Goal: Transaction & Acquisition: Purchase product/service

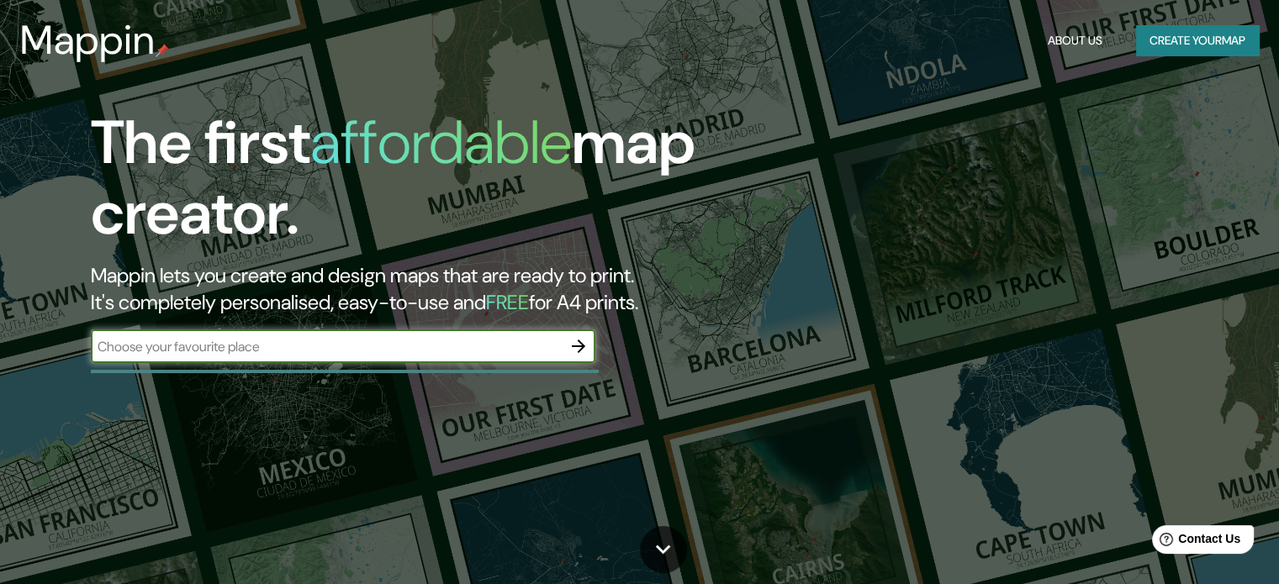
click at [1155, 50] on button "Create your map" at bounding box center [1197, 40] width 123 height 31
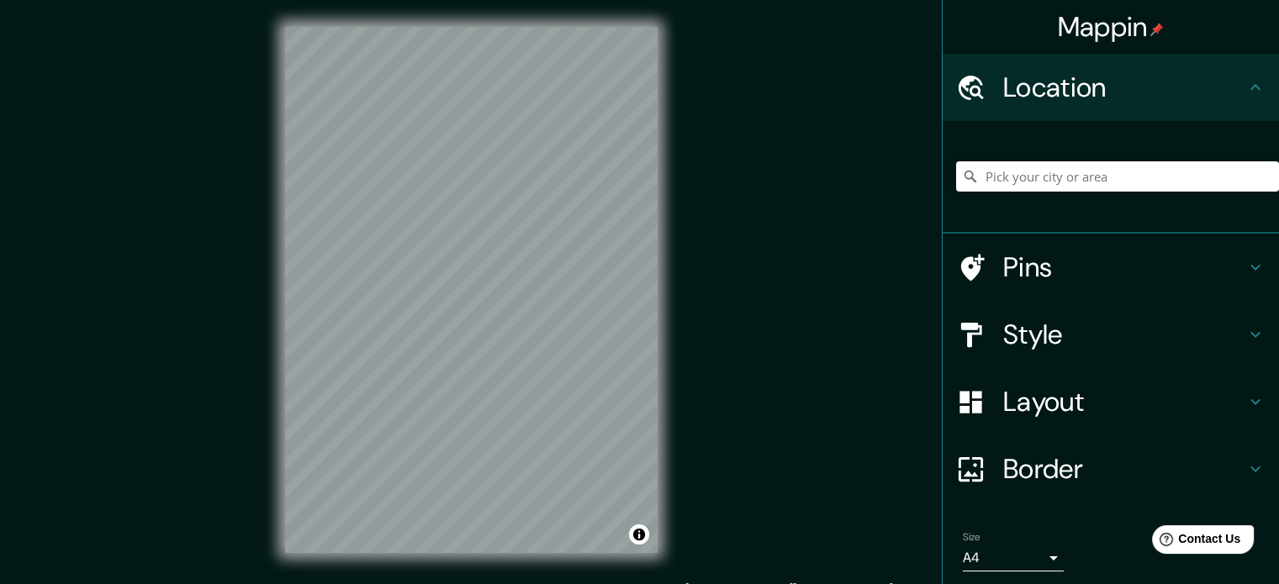
click at [1074, 89] on h4 "Location" at bounding box center [1124, 88] width 242 height 34
click at [1083, 171] on input "Pick your city or area" at bounding box center [1117, 176] width 323 height 30
click at [1025, 550] on body "Mappin Location Pins Style Layout Border Choose a border. Hint : you can make l…" at bounding box center [639, 292] width 1279 height 584
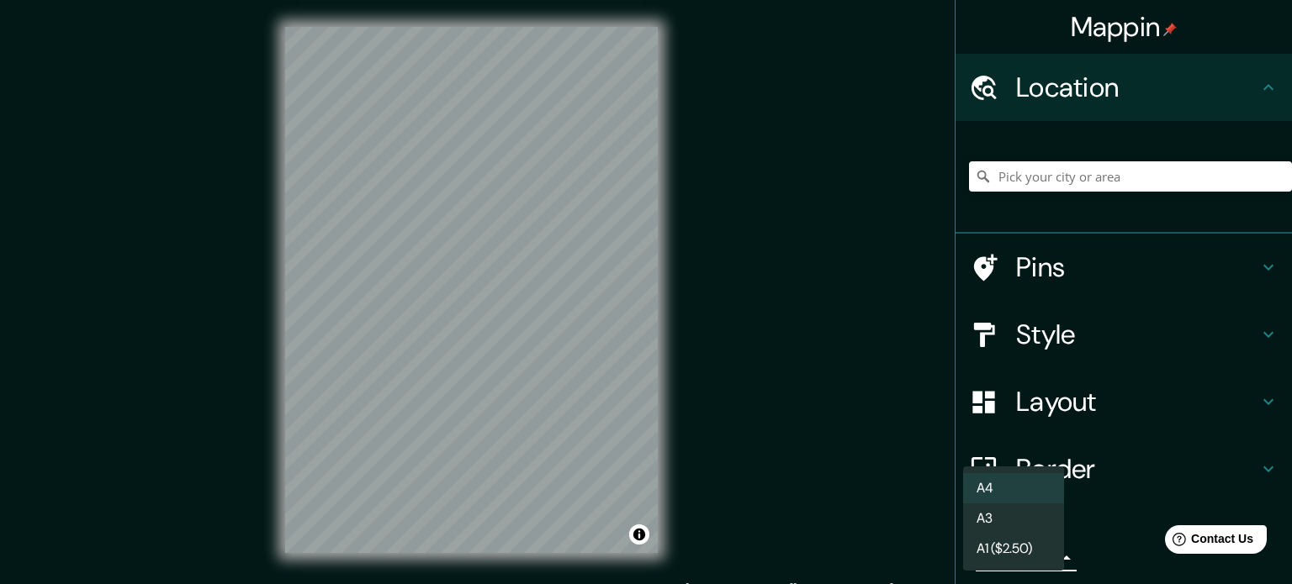
click at [885, 499] on div at bounding box center [646, 292] width 1292 height 584
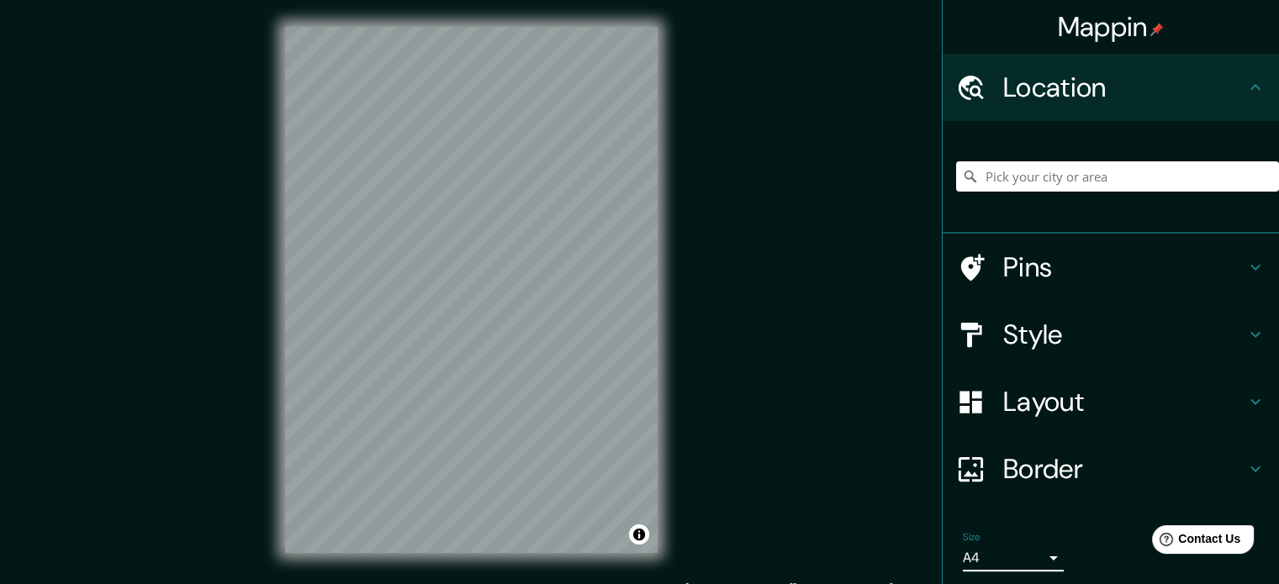
click at [1073, 343] on h4 "Style" at bounding box center [1124, 335] width 242 height 34
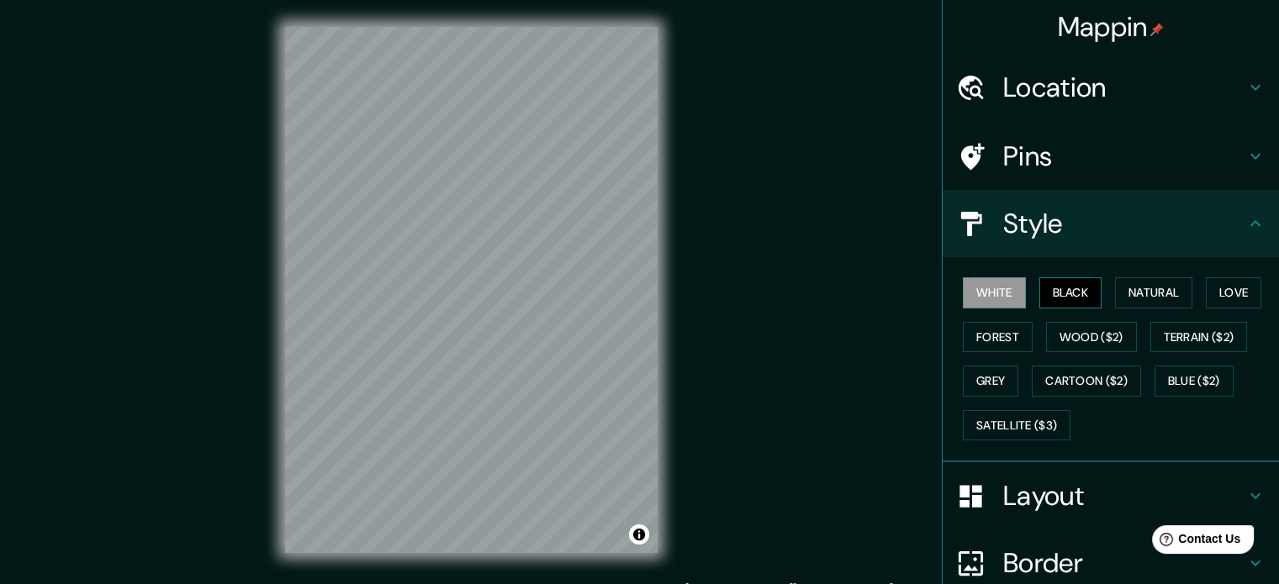
click at [1063, 296] on button "Black" at bounding box center [1070, 292] width 63 height 31
click at [1140, 293] on button "Natural" at bounding box center [1153, 292] width 77 height 31
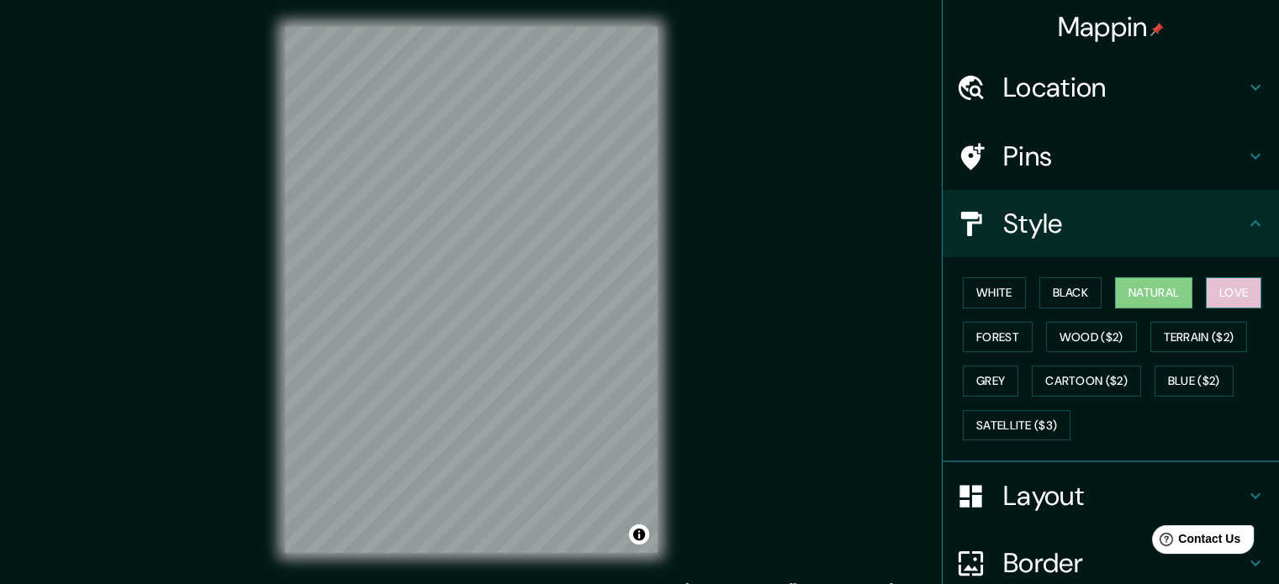
click at [1225, 290] on button "Love" at bounding box center [1233, 292] width 55 height 31
click at [1049, 299] on button "Black" at bounding box center [1070, 292] width 63 height 31
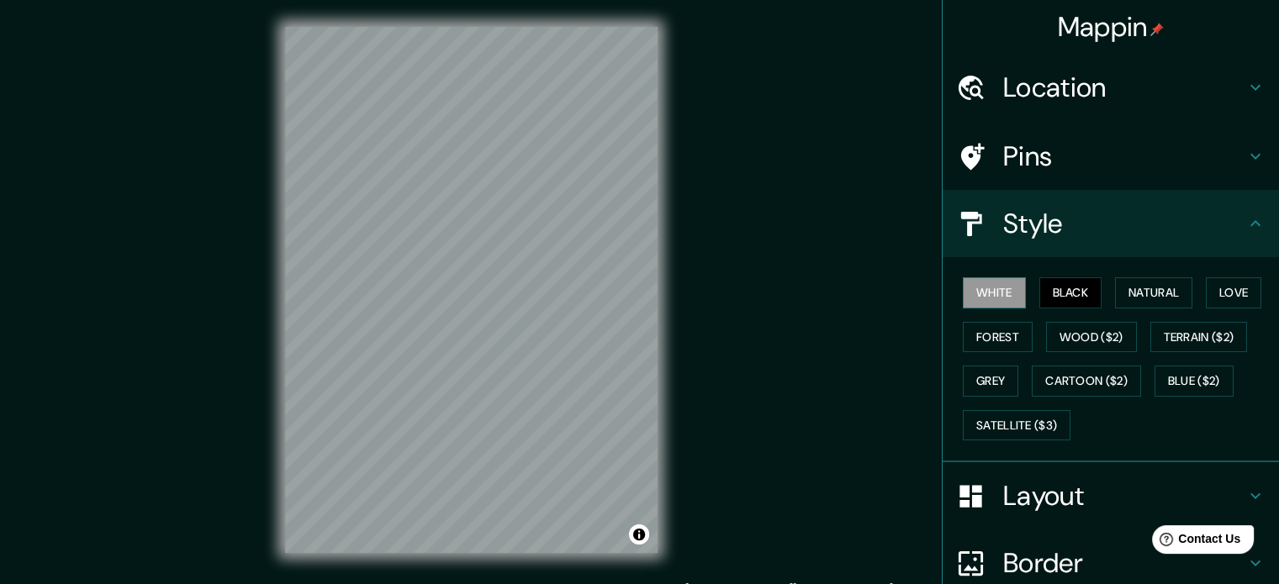
click at [1001, 294] on button "White" at bounding box center [994, 292] width 63 height 31
click at [1060, 294] on button "Black" at bounding box center [1070, 292] width 63 height 31
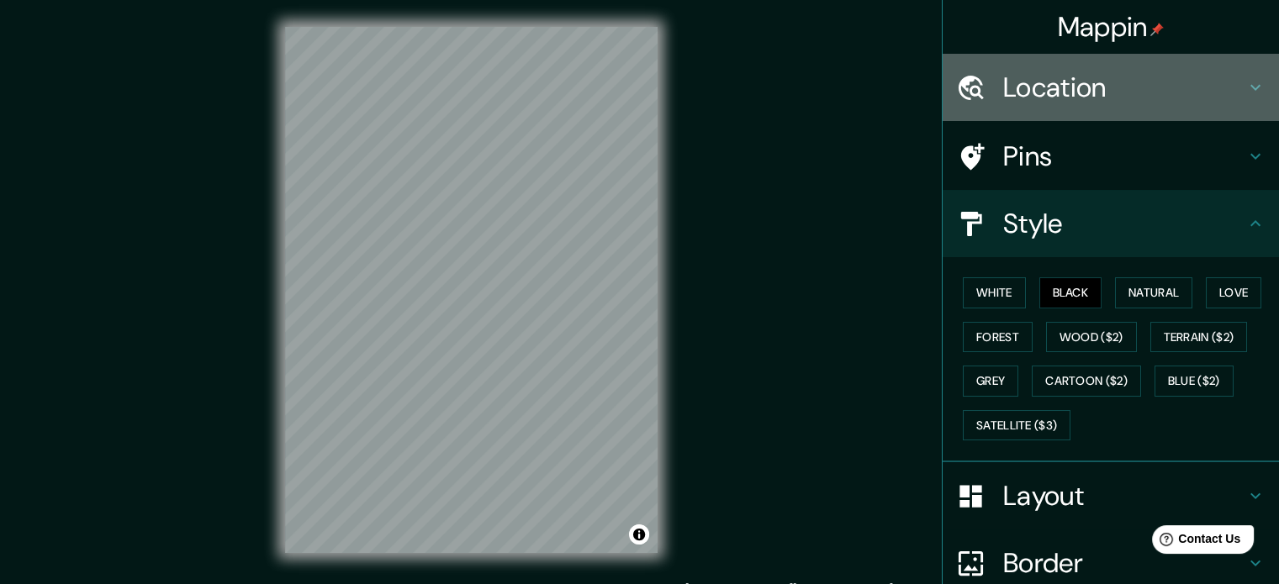
click at [1049, 94] on h4 "Location" at bounding box center [1124, 88] width 242 height 34
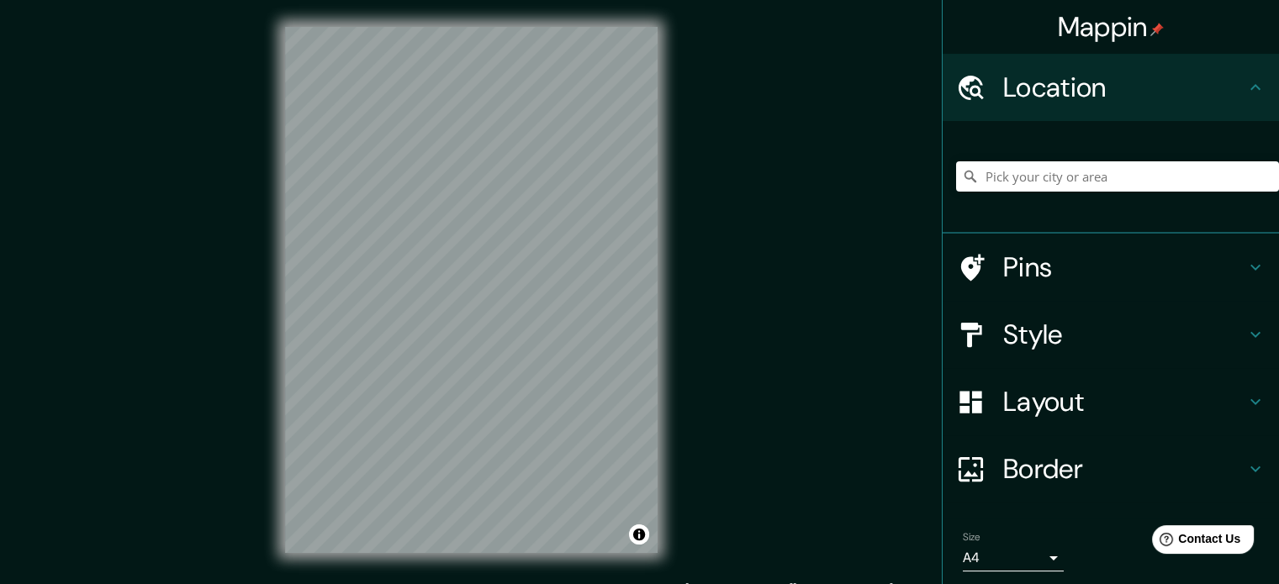
click at [1048, 272] on h4 "Pins" at bounding box center [1124, 268] width 242 height 34
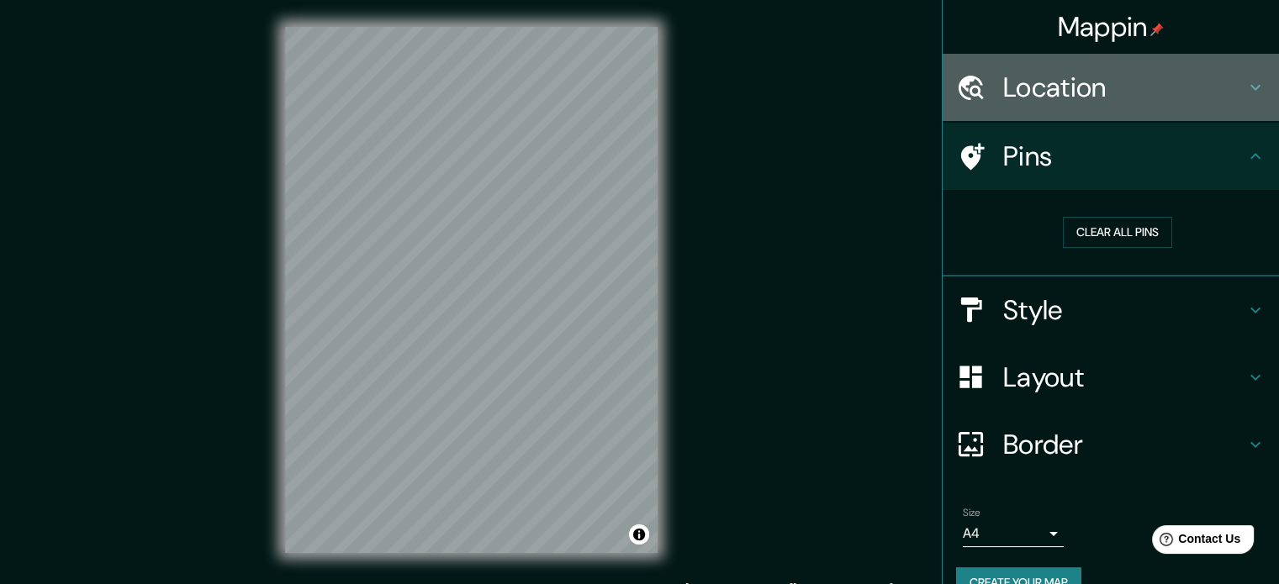
click at [1051, 90] on h4 "Location" at bounding box center [1124, 88] width 242 height 34
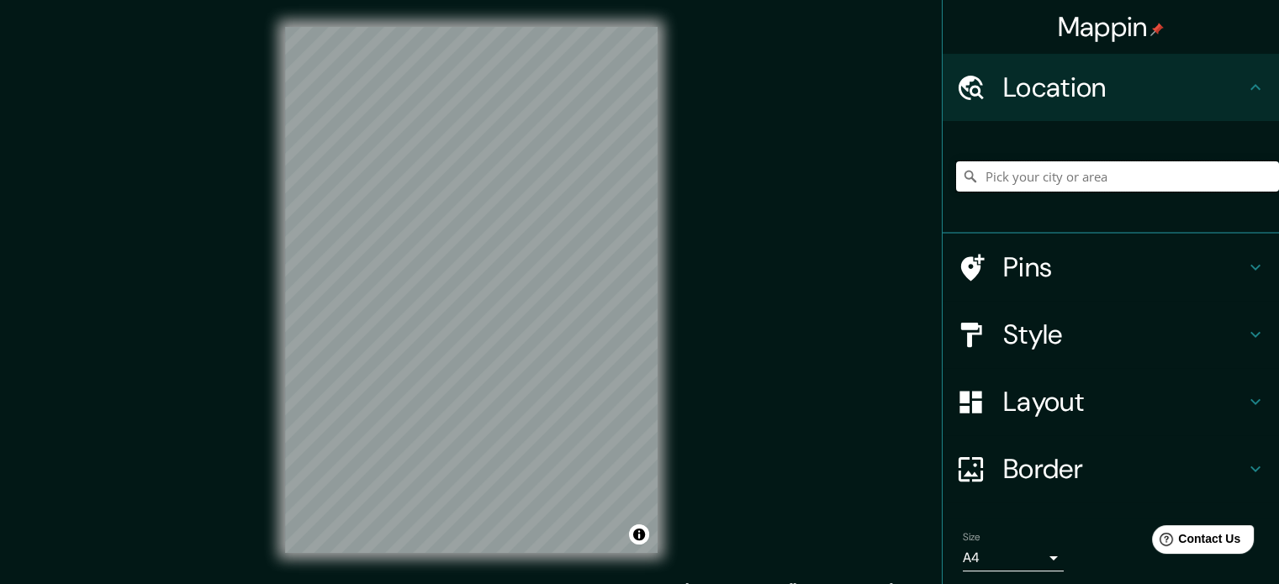
click at [1056, 168] on input "Pick your city or area" at bounding box center [1117, 176] width 323 height 30
click at [1014, 166] on input "[GEOGRAPHIC_DATA]" at bounding box center [1117, 176] width 323 height 30
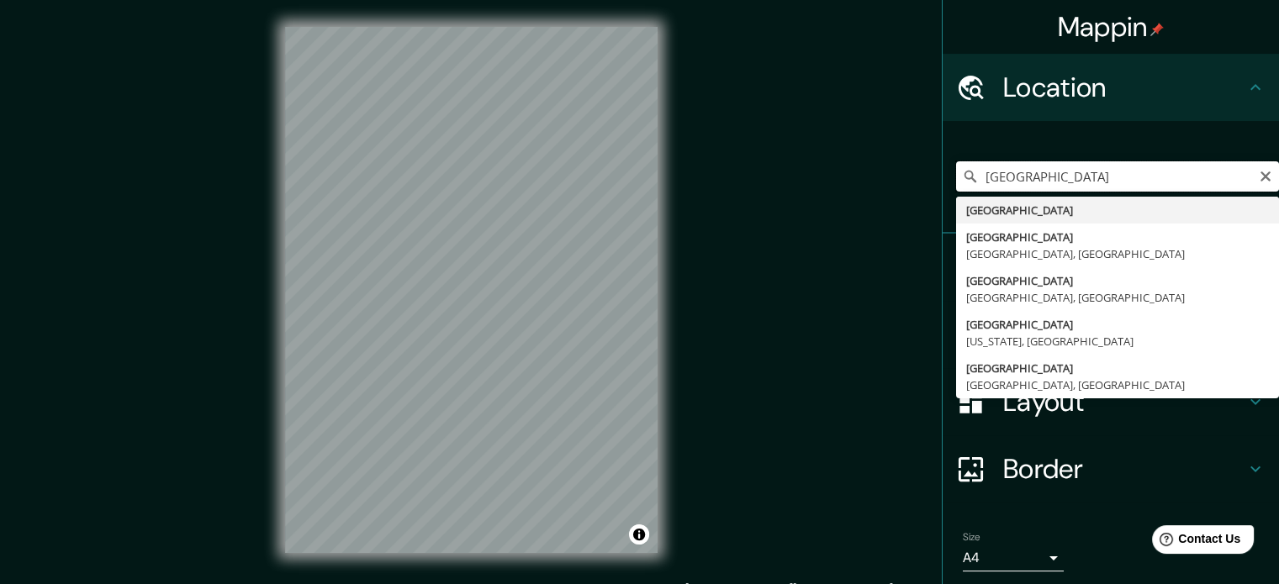
click at [1029, 166] on input "[GEOGRAPHIC_DATA]" at bounding box center [1117, 176] width 323 height 30
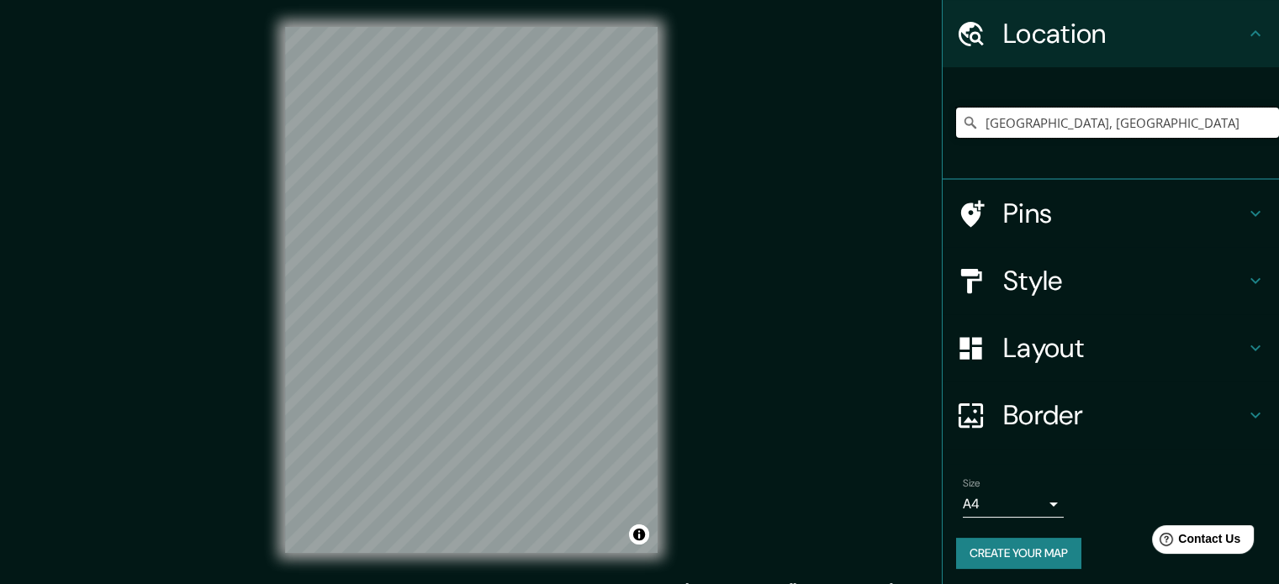
scroll to position [57, 0]
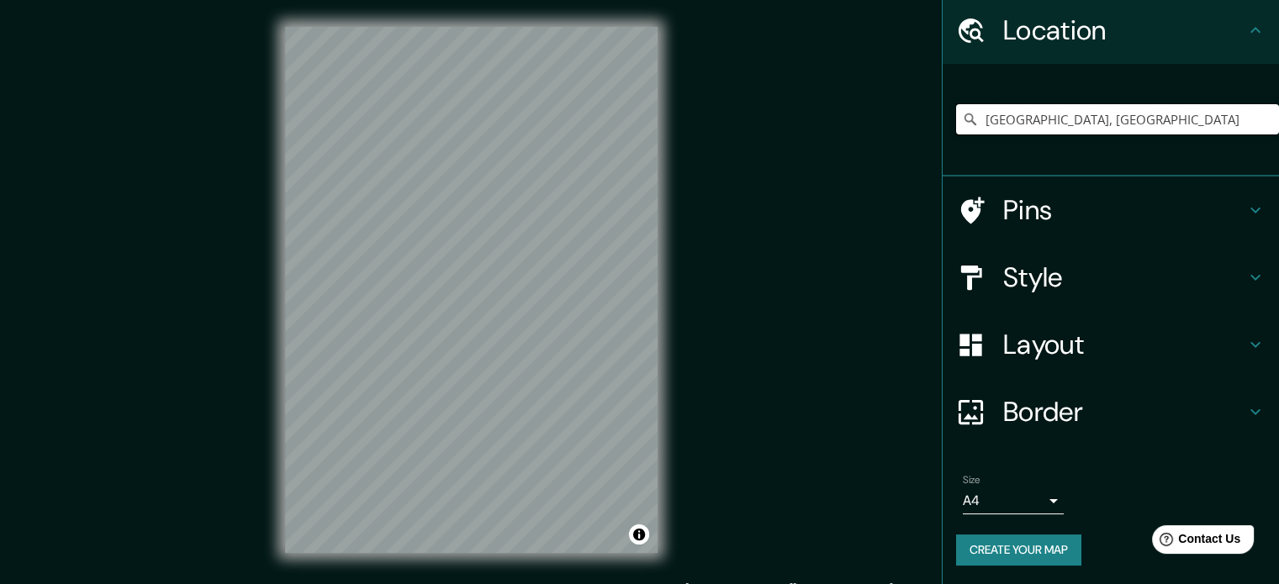
type input "[GEOGRAPHIC_DATA], [GEOGRAPHIC_DATA]"
click at [1022, 419] on h4 "Border" at bounding box center [1124, 412] width 242 height 34
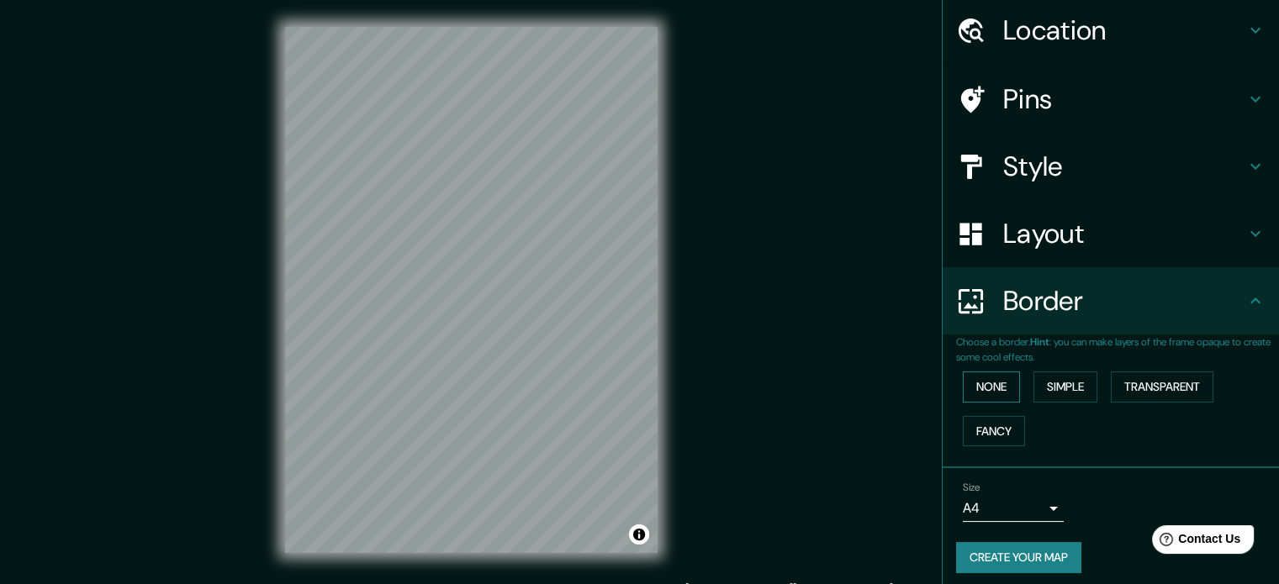
click at [1001, 396] on button "None" at bounding box center [991, 387] width 57 height 31
click at [1052, 399] on button "Simple" at bounding box center [1065, 387] width 64 height 31
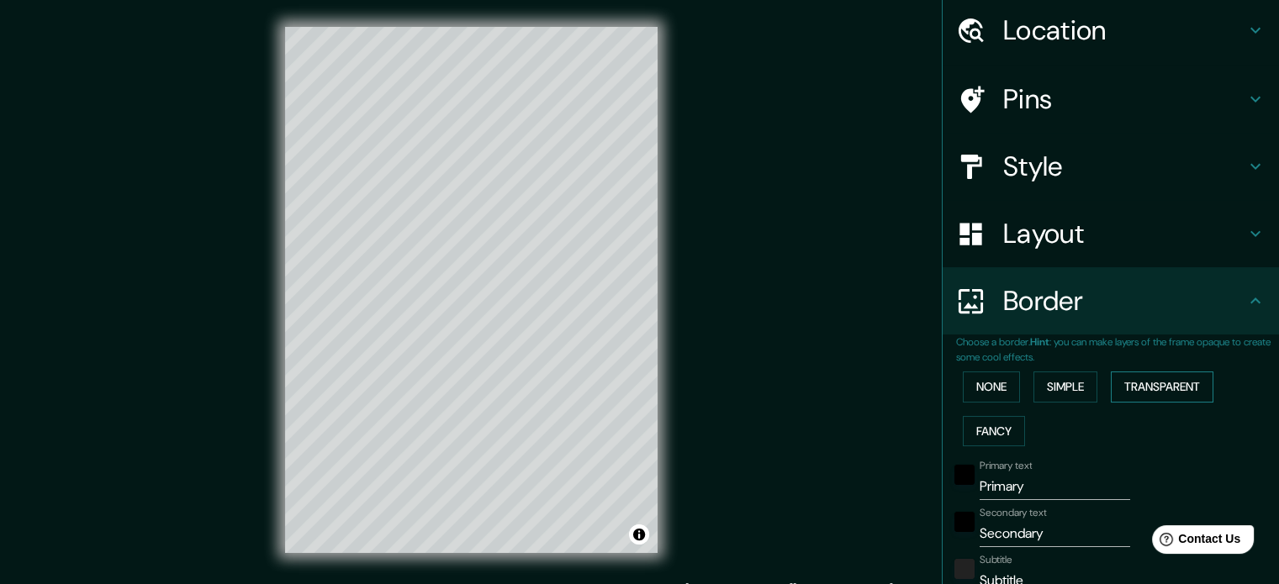
click at [1134, 395] on button "Transparent" at bounding box center [1162, 387] width 103 height 31
click at [1002, 417] on button "Fancy" at bounding box center [994, 431] width 62 height 31
click at [988, 383] on button "None" at bounding box center [991, 387] width 57 height 31
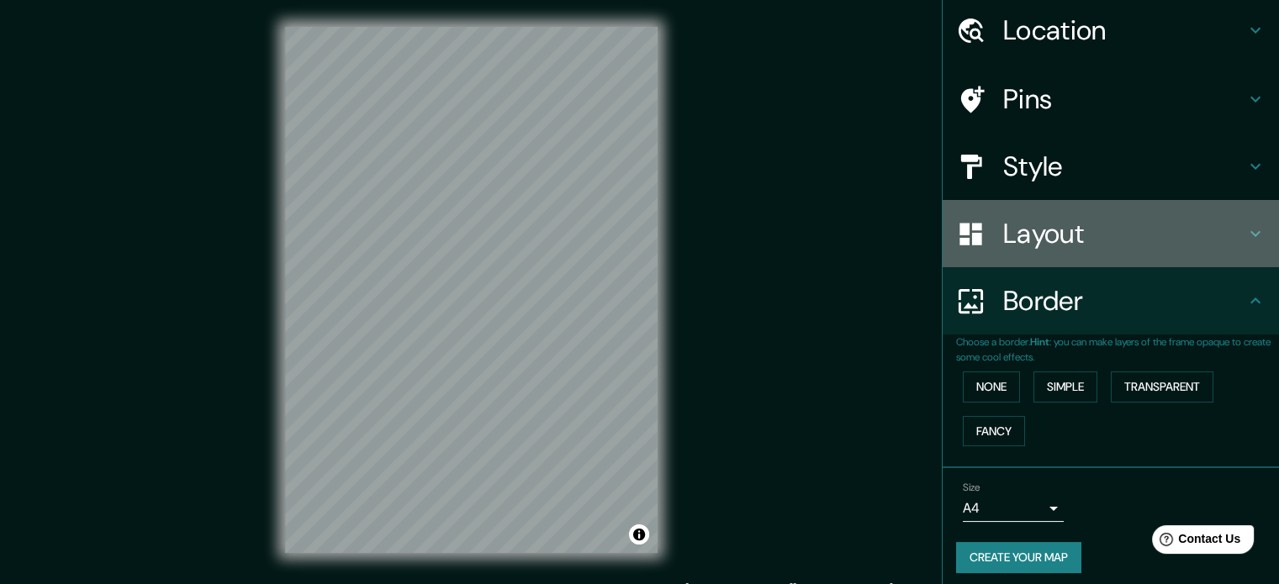
click at [1041, 240] on h4 "Layout" at bounding box center [1124, 234] width 242 height 34
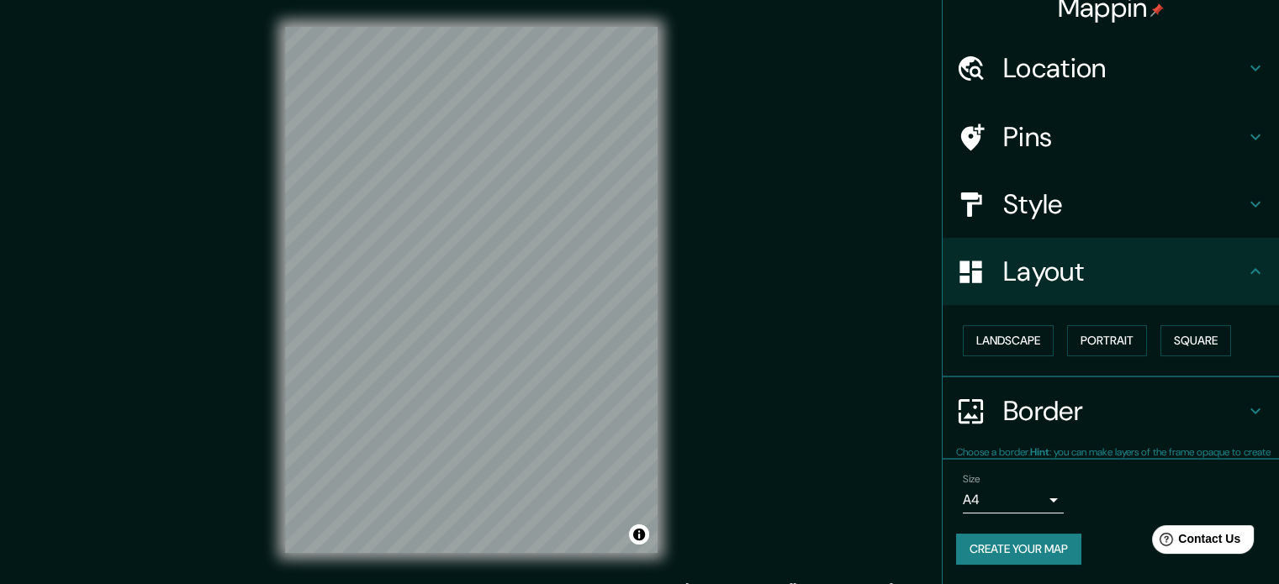
scroll to position [18, 0]
click at [1029, 332] on button "Landscape" at bounding box center [1008, 341] width 91 height 31
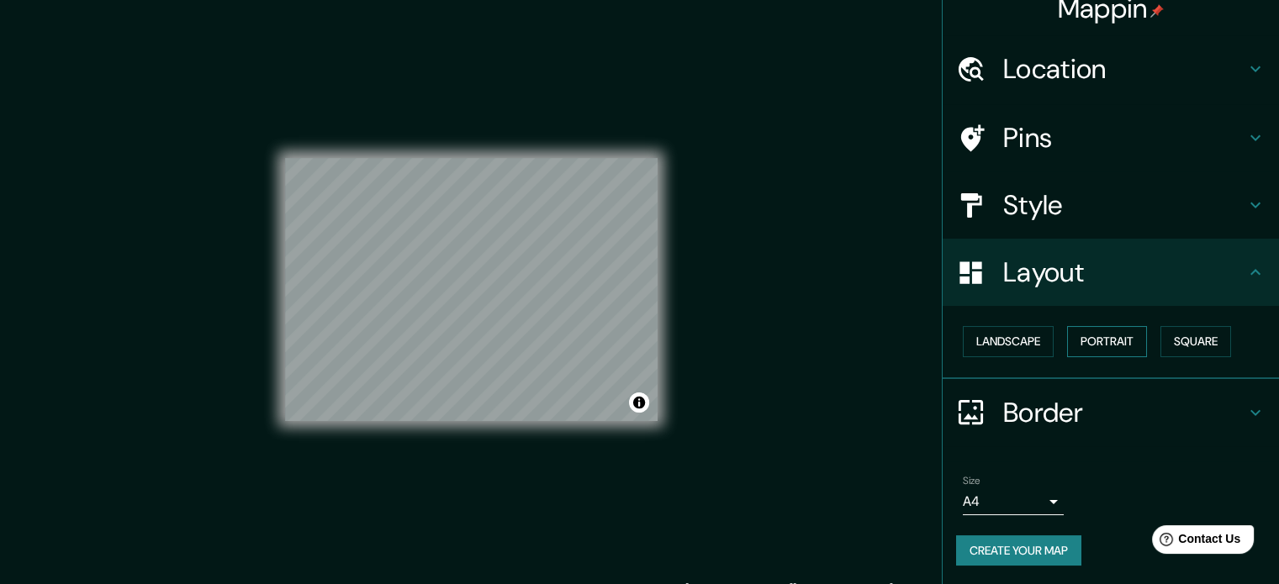
click at [1097, 338] on button "Portrait" at bounding box center [1107, 341] width 80 height 31
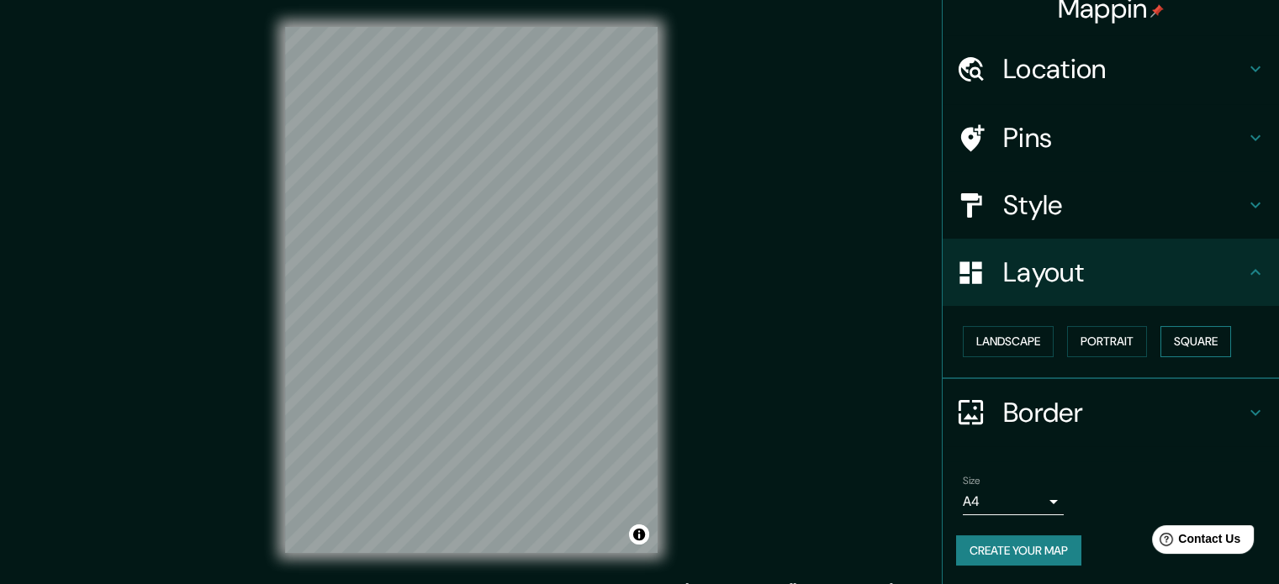
click at [1189, 340] on button "Square" at bounding box center [1195, 341] width 71 height 31
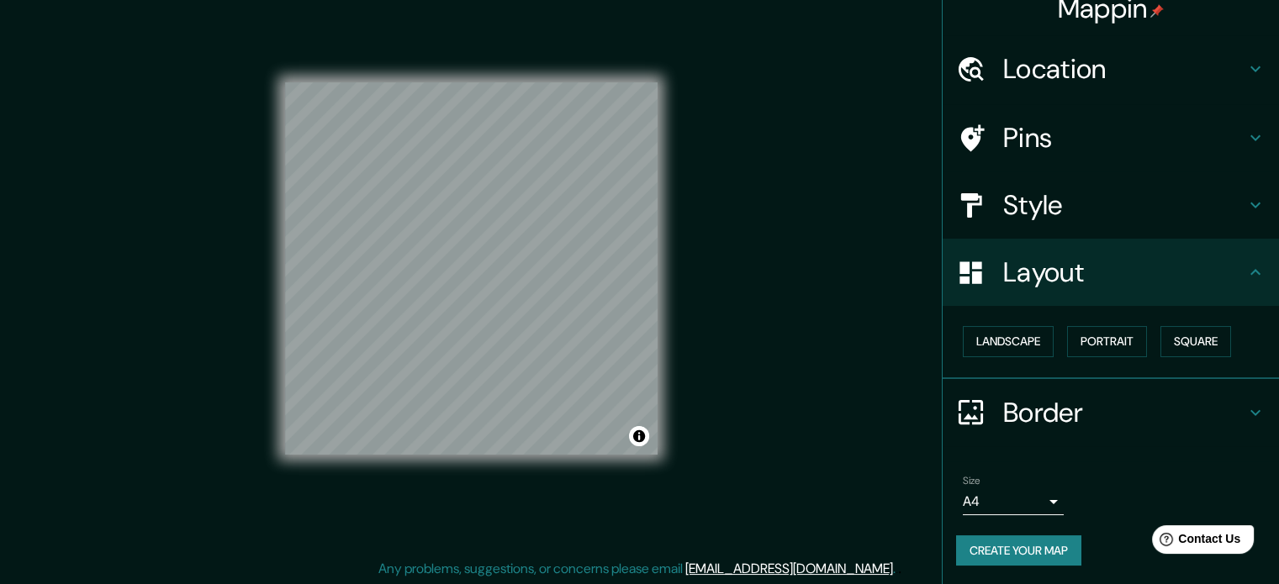
scroll to position [22, 0]
click at [996, 554] on button "Create your map" at bounding box center [1018, 551] width 125 height 31
click at [985, 541] on div "Create your map" at bounding box center [1110, 551] width 309 height 31
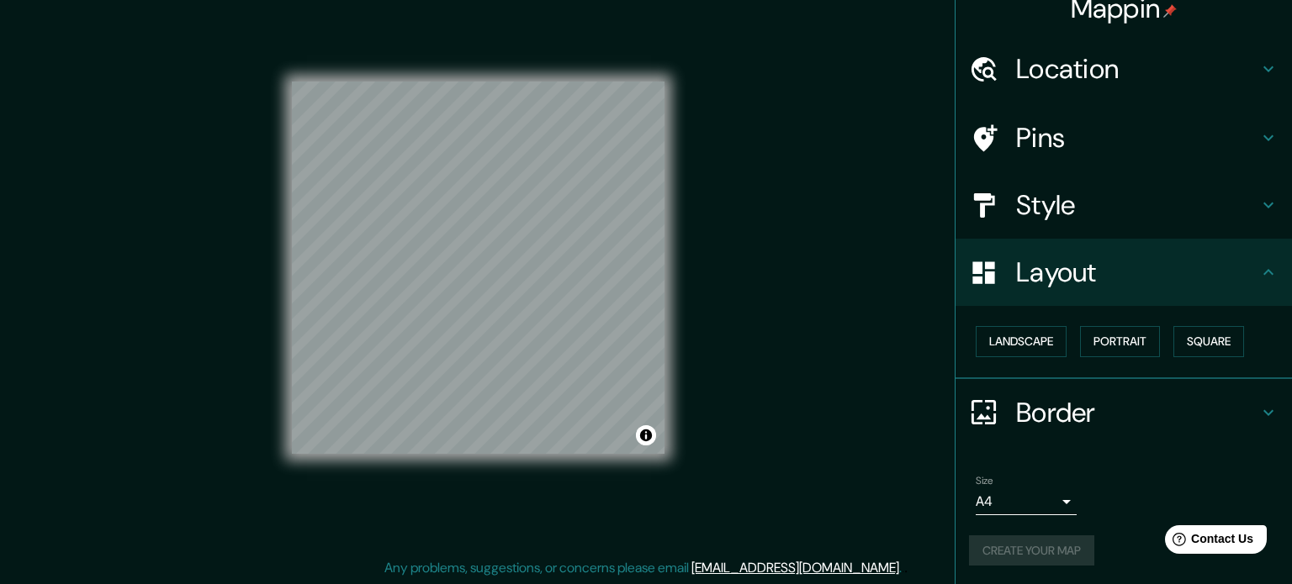
click at [1019, 491] on body "Mappin Location [GEOGRAPHIC_DATA], [GEOGRAPHIC_DATA] [GEOGRAPHIC_DATA] [GEOGRAP…" at bounding box center [646, 270] width 1292 height 584
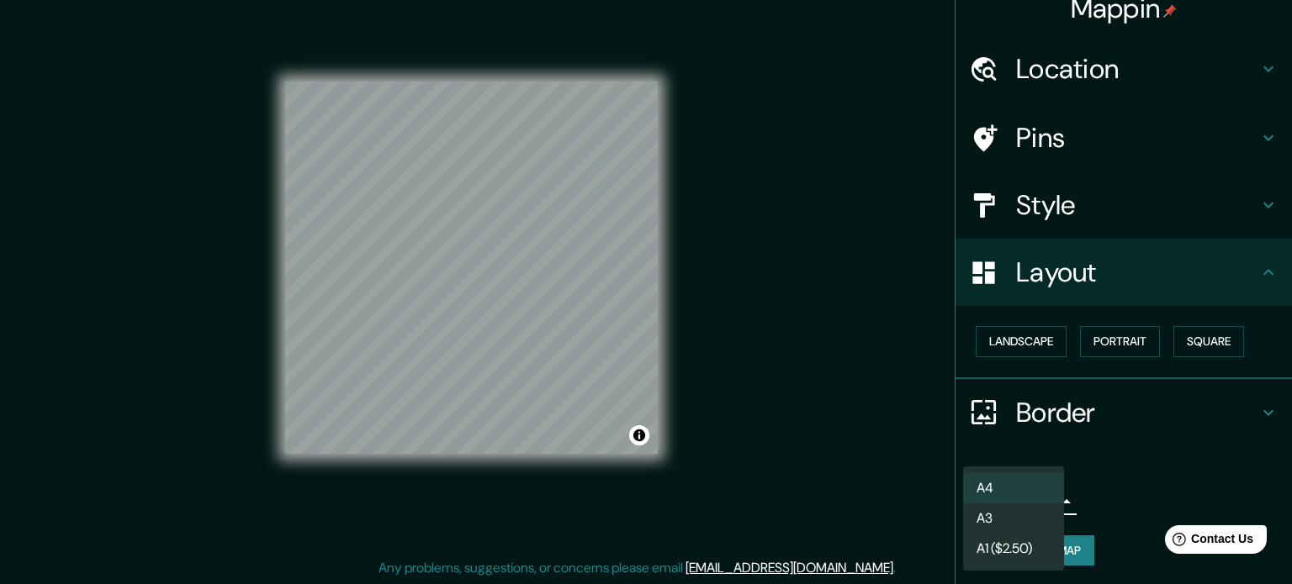
click at [976, 523] on li "A3" at bounding box center [1013, 519] width 101 height 30
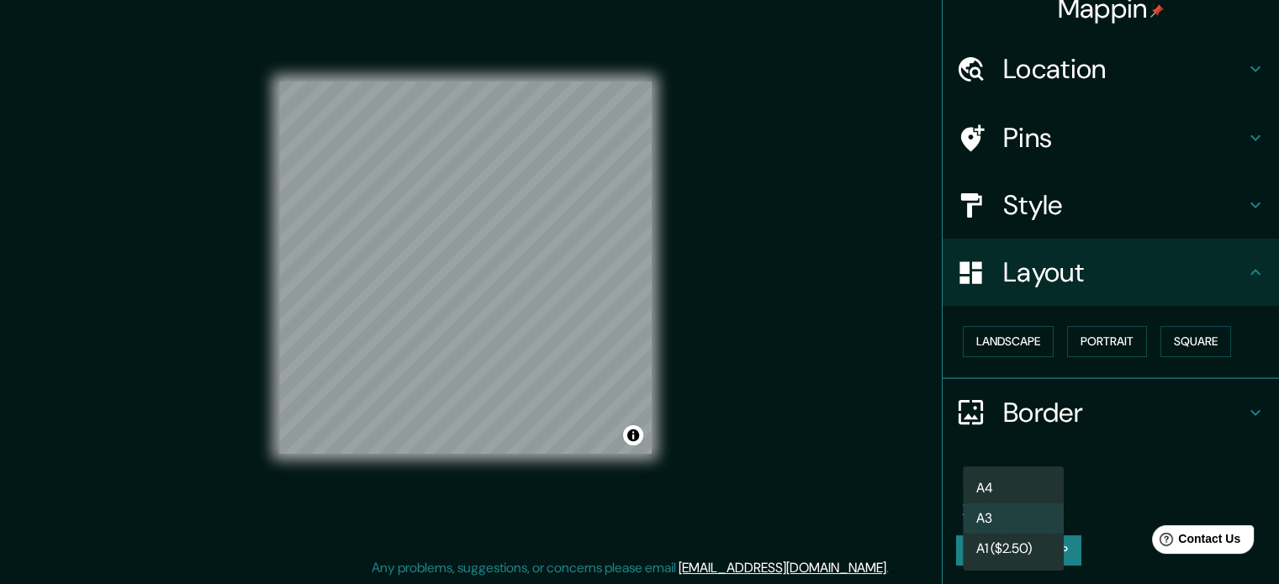
click at [1007, 511] on body "Mappin Location [GEOGRAPHIC_DATA], [GEOGRAPHIC_DATA] [GEOGRAPHIC_DATA] [GEOGRAP…" at bounding box center [639, 270] width 1279 height 584
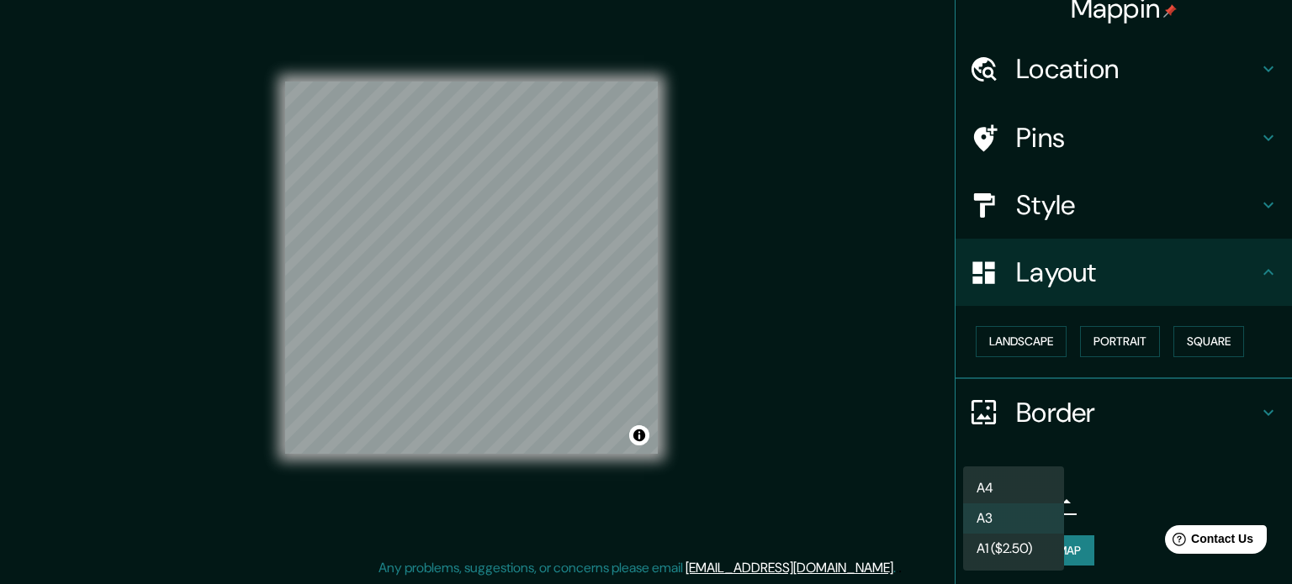
click at [1000, 494] on li "A4" at bounding box center [1013, 488] width 101 height 30
type input "single"
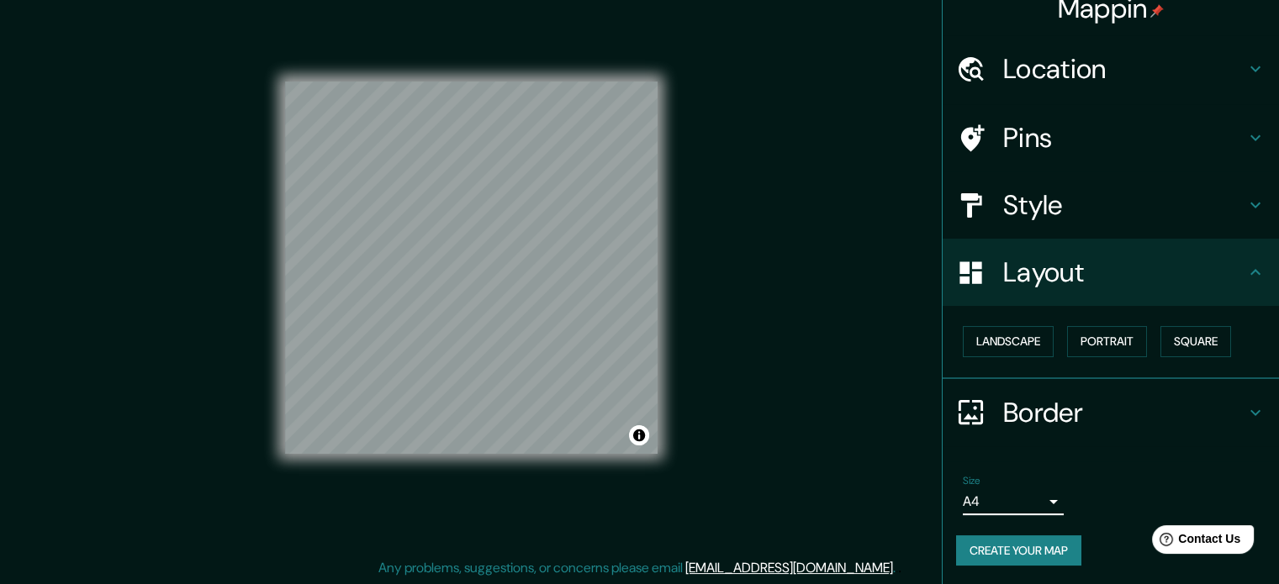
click at [1028, 567] on div "Size A4 single Create your map" at bounding box center [1110, 524] width 309 height 112
click at [1012, 553] on button "Create your map" at bounding box center [1018, 551] width 125 height 31
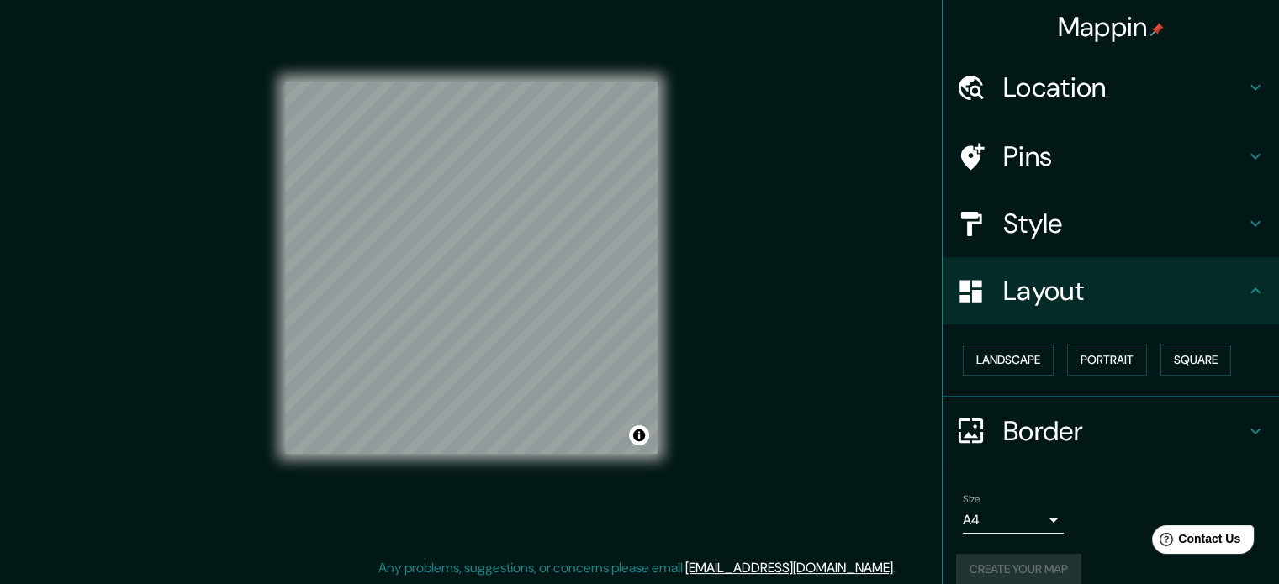
scroll to position [0, 0]
